Goal: Find specific page/section: Find specific page/section

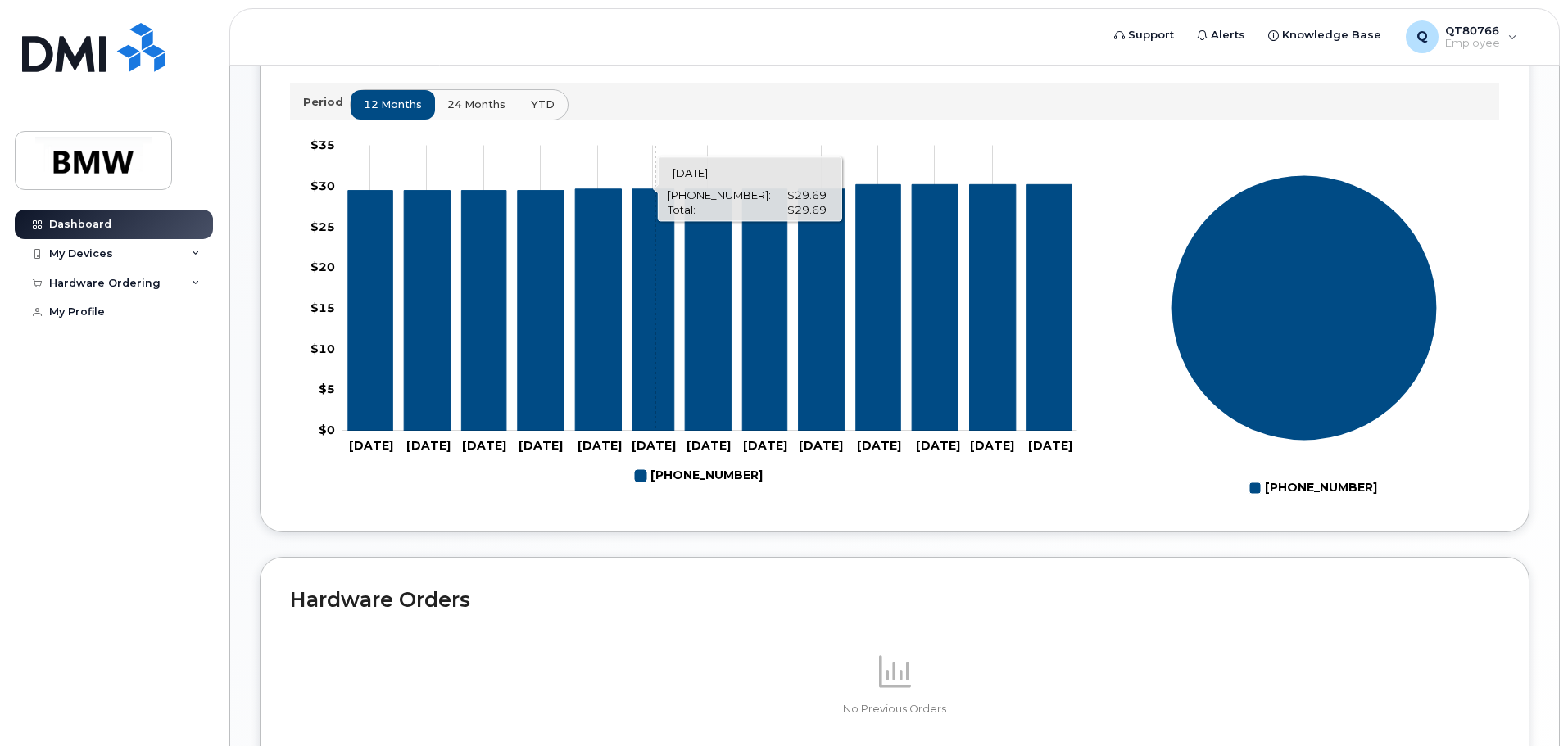
scroll to position [735, 0]
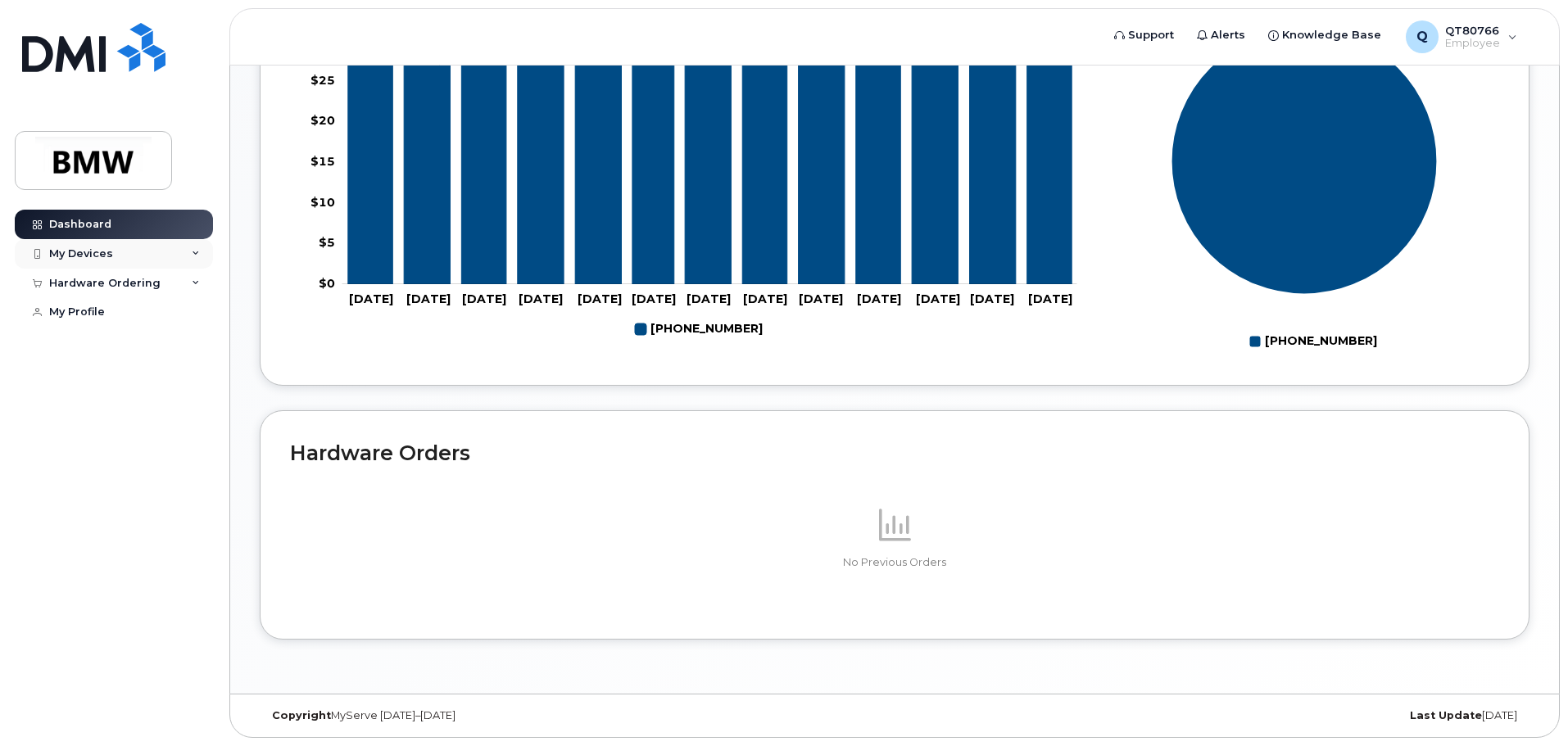
click at [66, 261] on div "My Devices" at bounding box center [113, 254] width 198 height 30
click at [77, 379] on div "Hardware Ordering" at bounding box center [113, 372] width 198 height 30
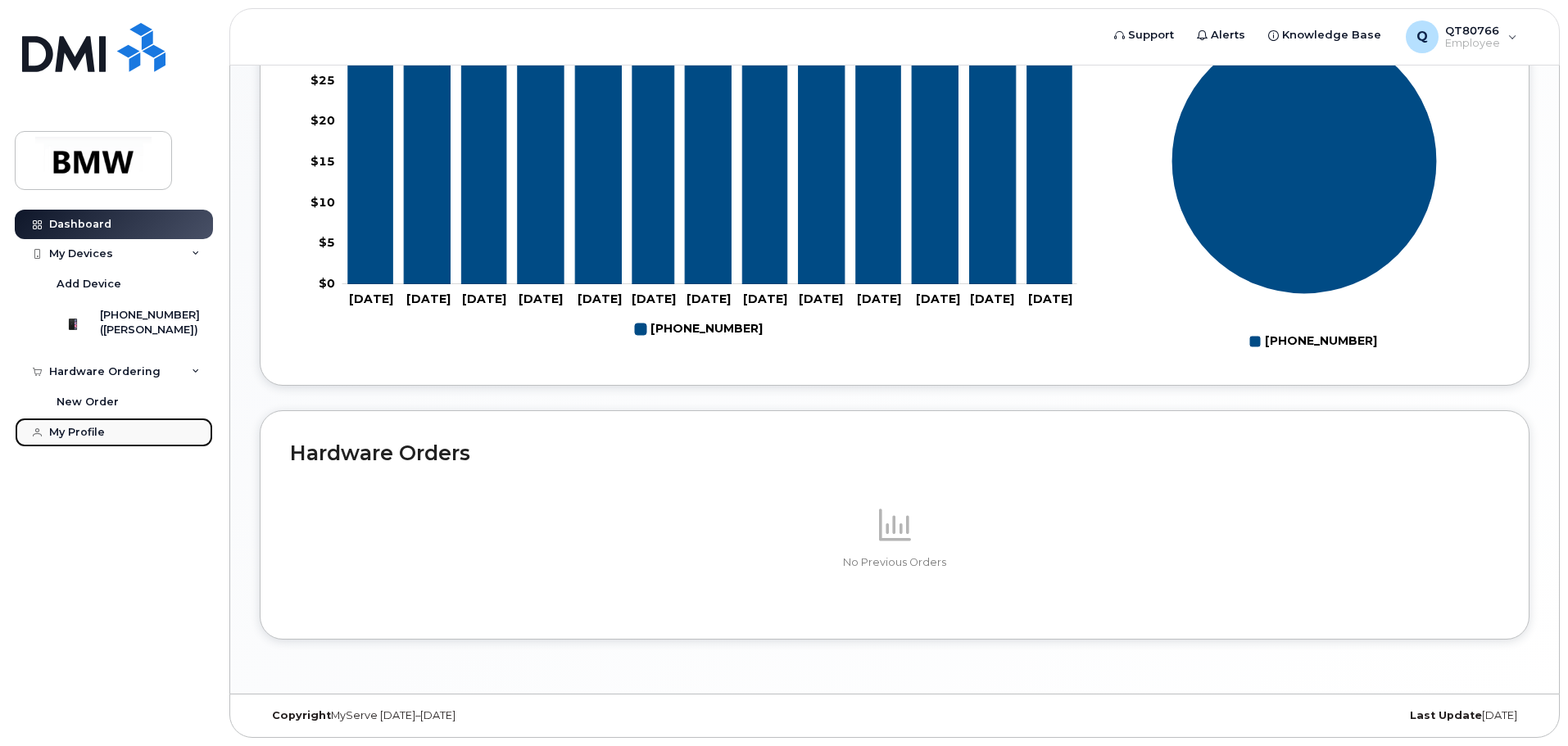
click at [73, 439] on div "My Profile" at bounding box center [77, 432] width 56 height 13
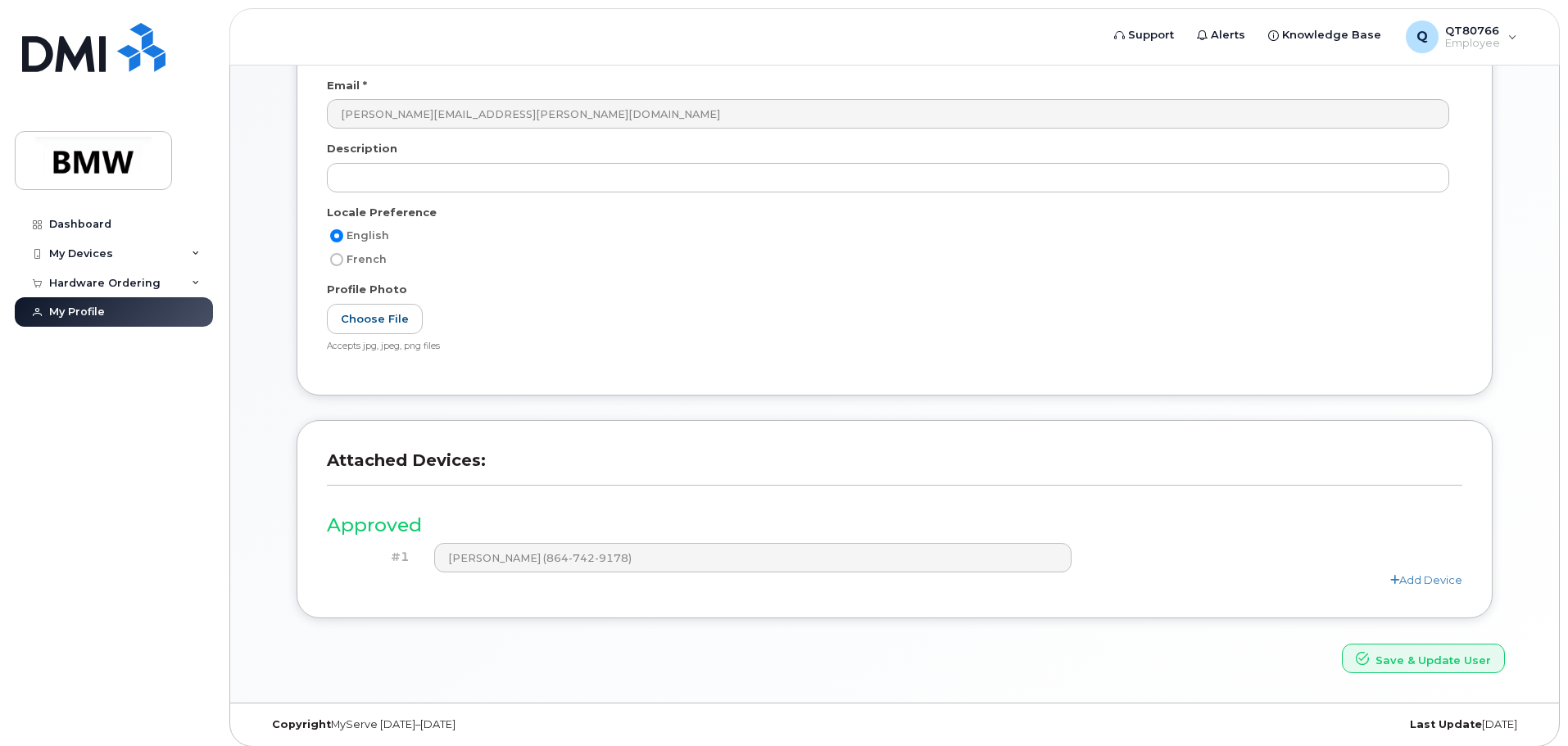
scroll to position [311, 0]
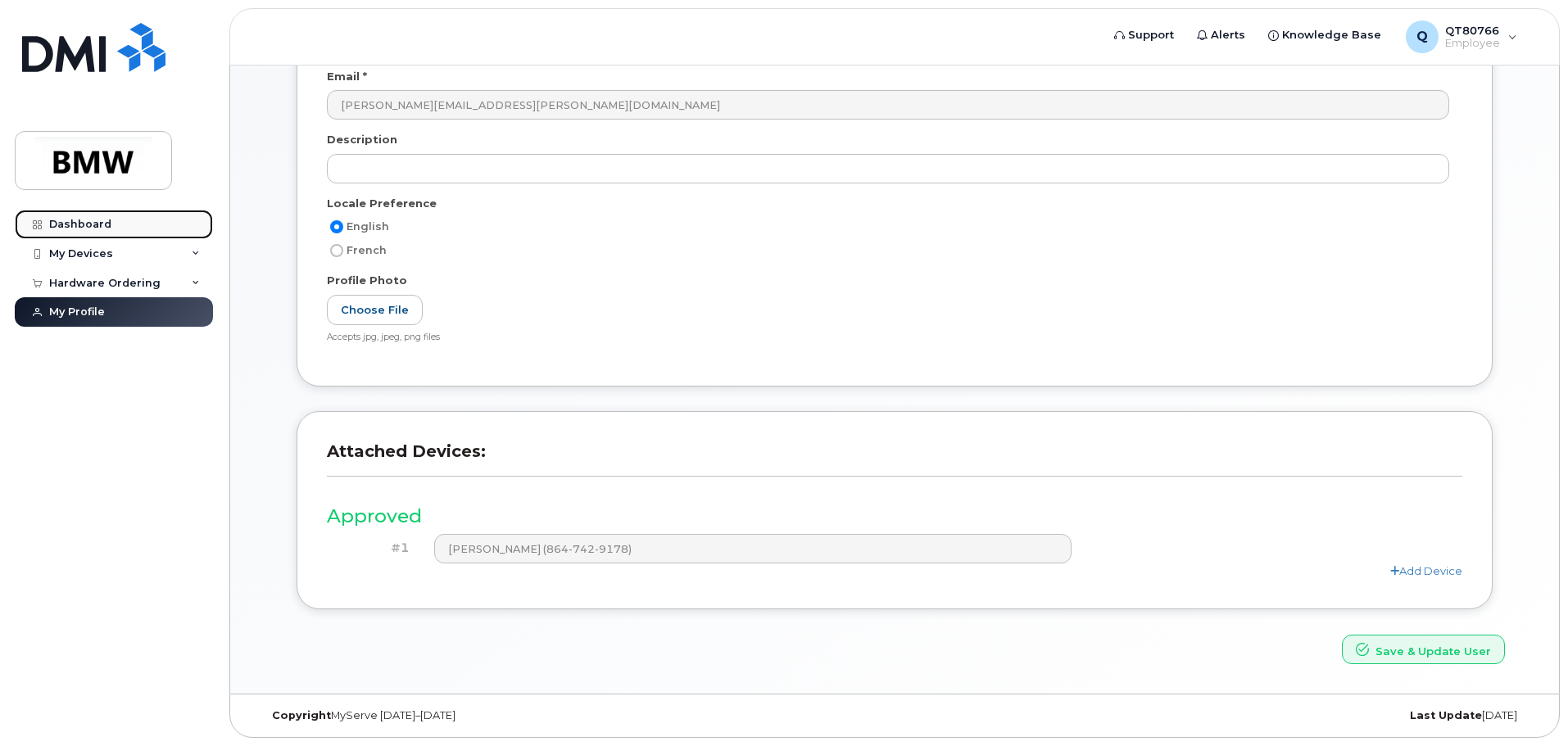
click at [84, 221] on div "Dashboard" at bounding box center [80, 224] width 63 height 13
